Goal: Task Accomplishment & Management: Manage account settings

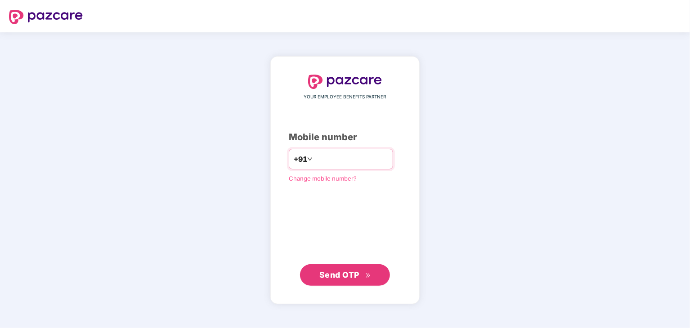
type input "**********"
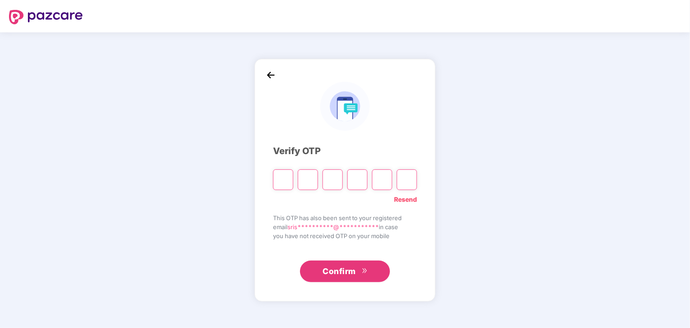
type input "*"
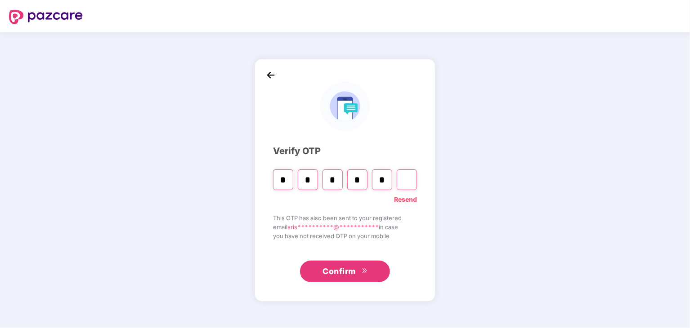
type input "*"
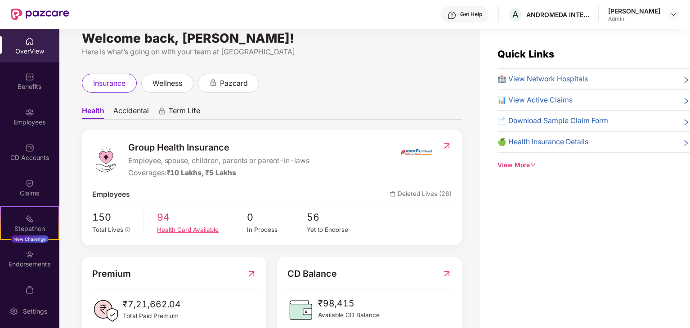
scroll to position [45, 0]
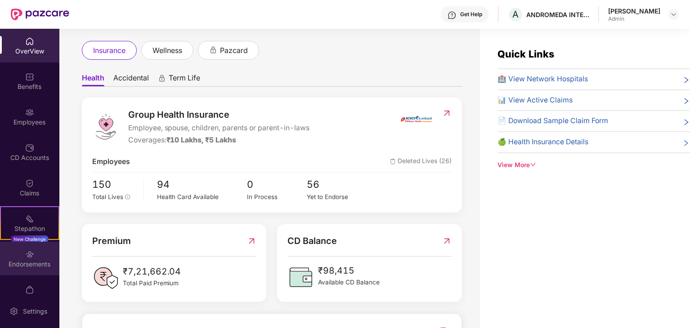
click at [36, 249] on div "Endorsements" at bounding box center [29, 259] width 59 height 34
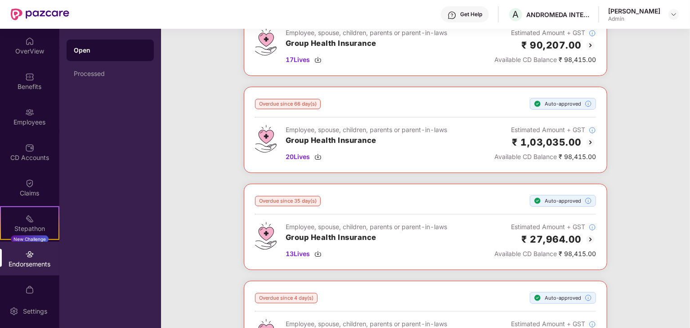
scroll to position [0, 0]
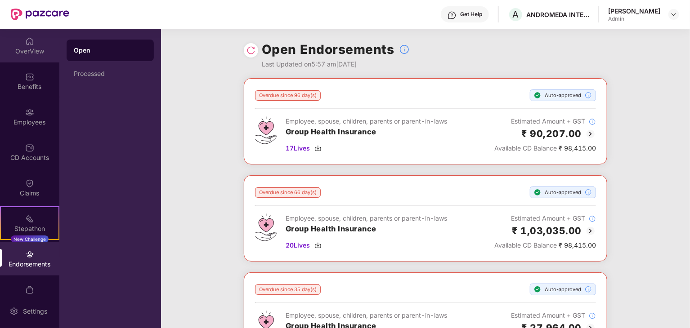
click at [22, 40] on div "OverView" at bounding box center [29, 46] width 59 height 34
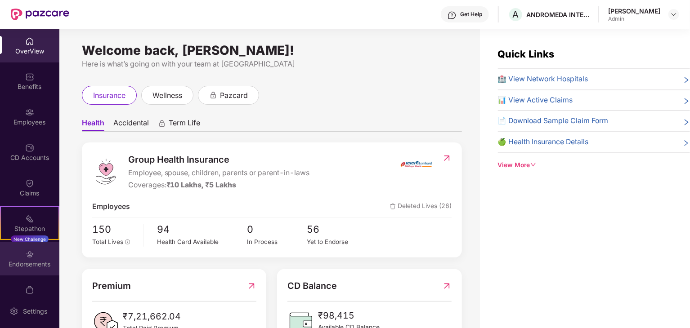
click at [25, 252] on img at bounding box center [29, 254] width 9 height 9
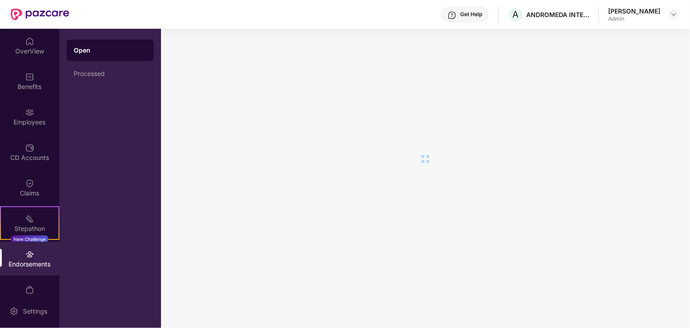
click at [25, 252] on img at bounding box center [29, 254] width 9 height 9
click at [128, 79] on div "Processed" at bounding box center [110, 74] width 87 height 22
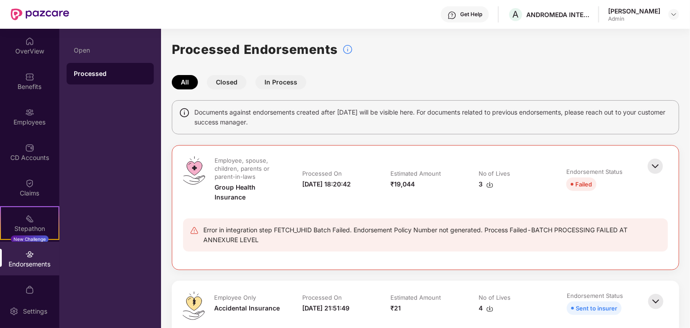
click at [239, 81] on button "Closed" at bounding box center [227, 82] width 40 height 14
